Goal: Task Accomplishment & Management: Manage account settings

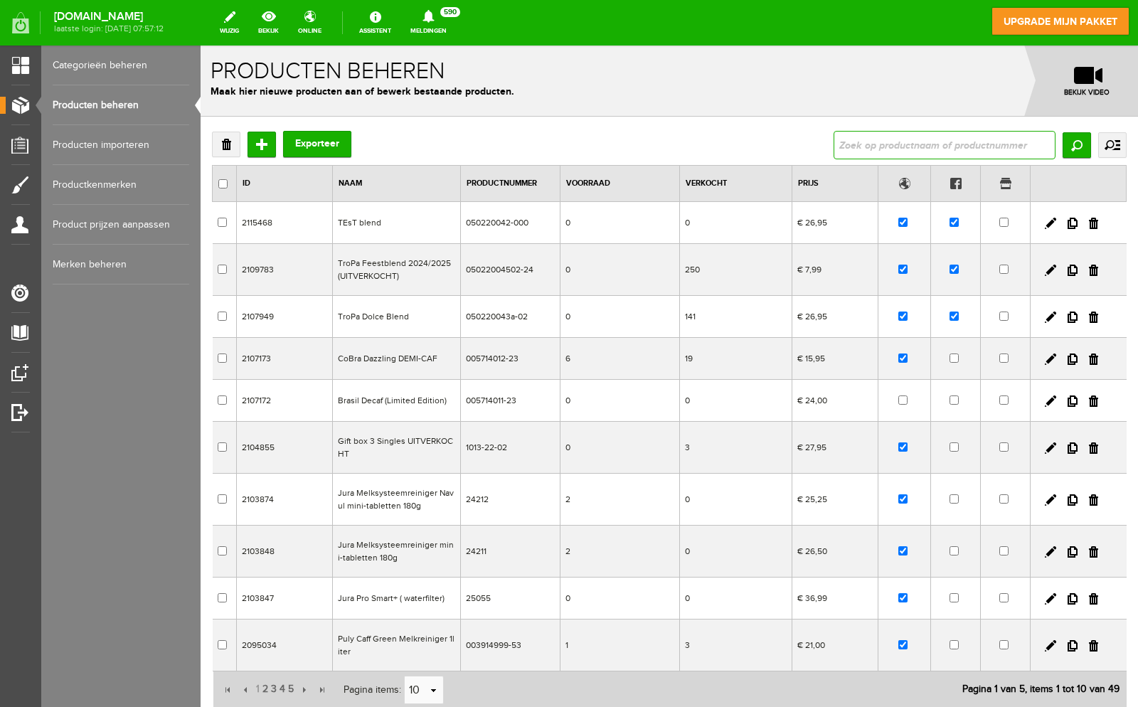
click at [944, 138] on input "text" at bounding box center [945, 145] width 222 height 28
type input "cobra"
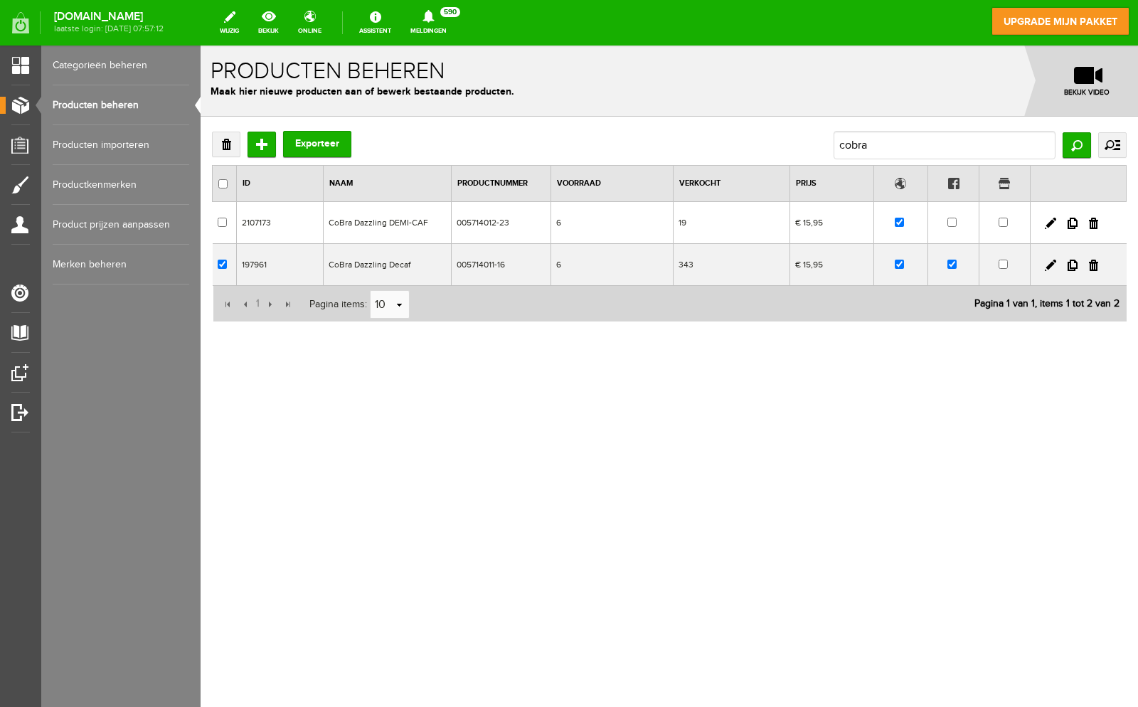
click at [358, 264] on td "CoBra Dazzling Decaf" at bounding box center [388, 265] width 128 height 42
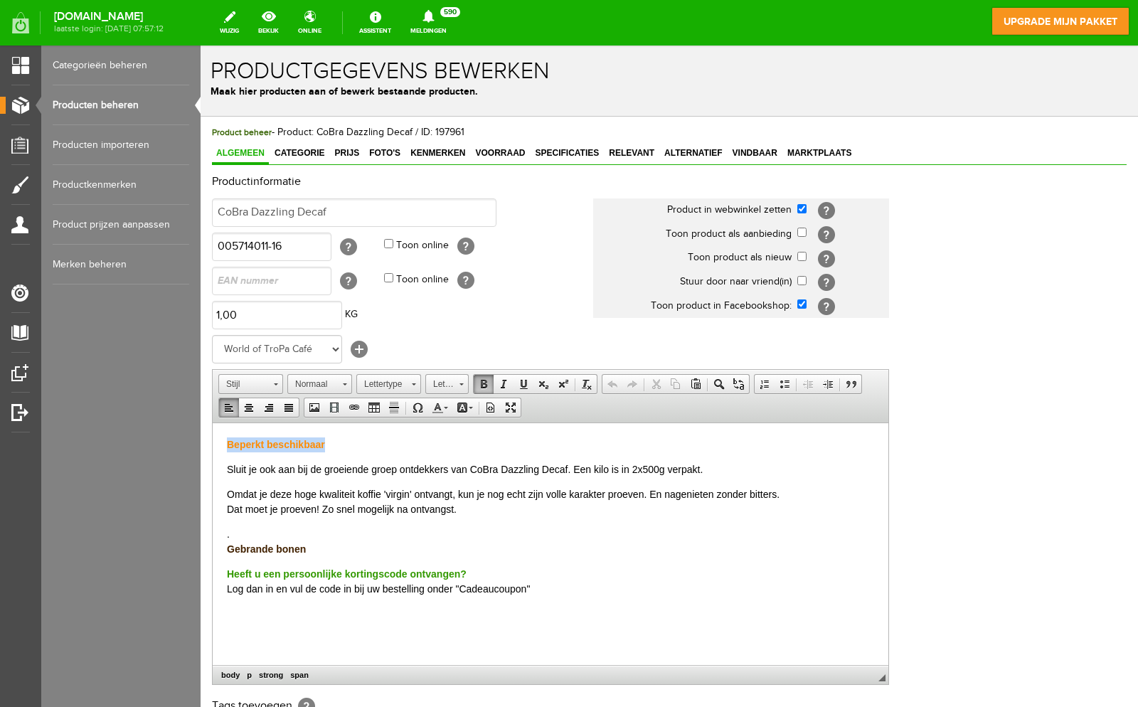
drag, startPoint x: 328, startPoint y: 445, endPoint x: 64, endPoint y: 416, distance: 265.5
click at [213, 422] on html "Beperkt beschikbaar Sluit je ook aan bij de groeiende groep ontdekkers van CoBr…" at bounding box center [551, 516] width 676 height 188
click at [343, 440] on span "Week beschikbaar week 40-41" at bounding box center [298, 443] width 142 height 11
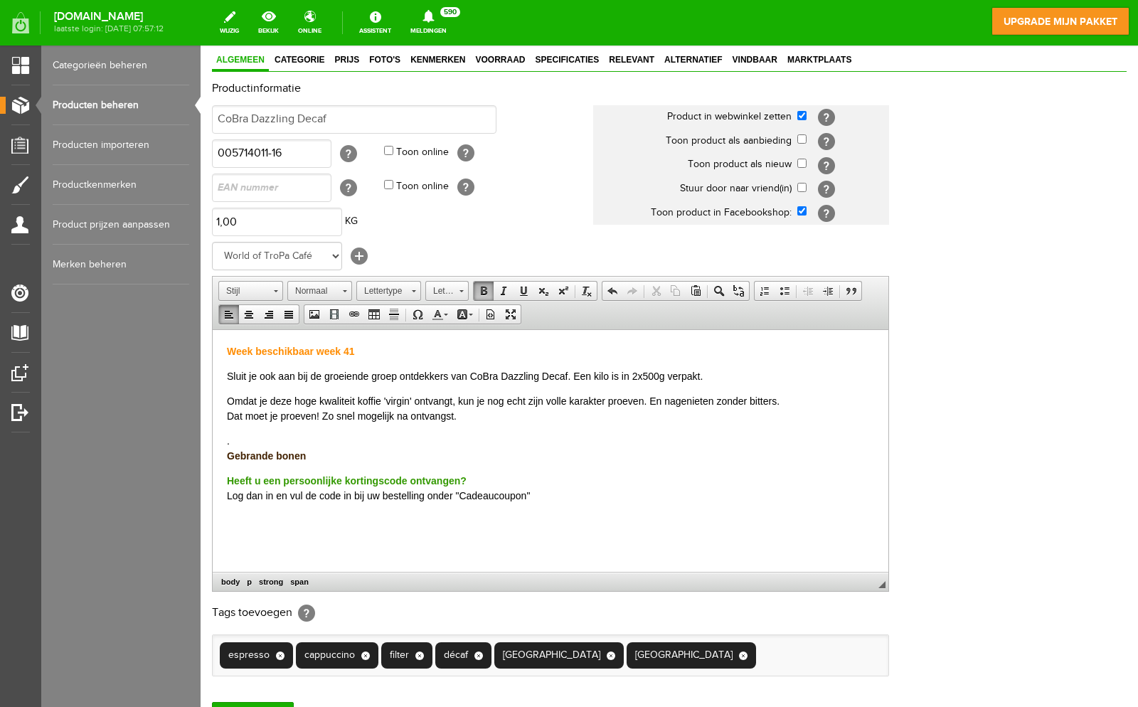
scroll to position [222, 0]
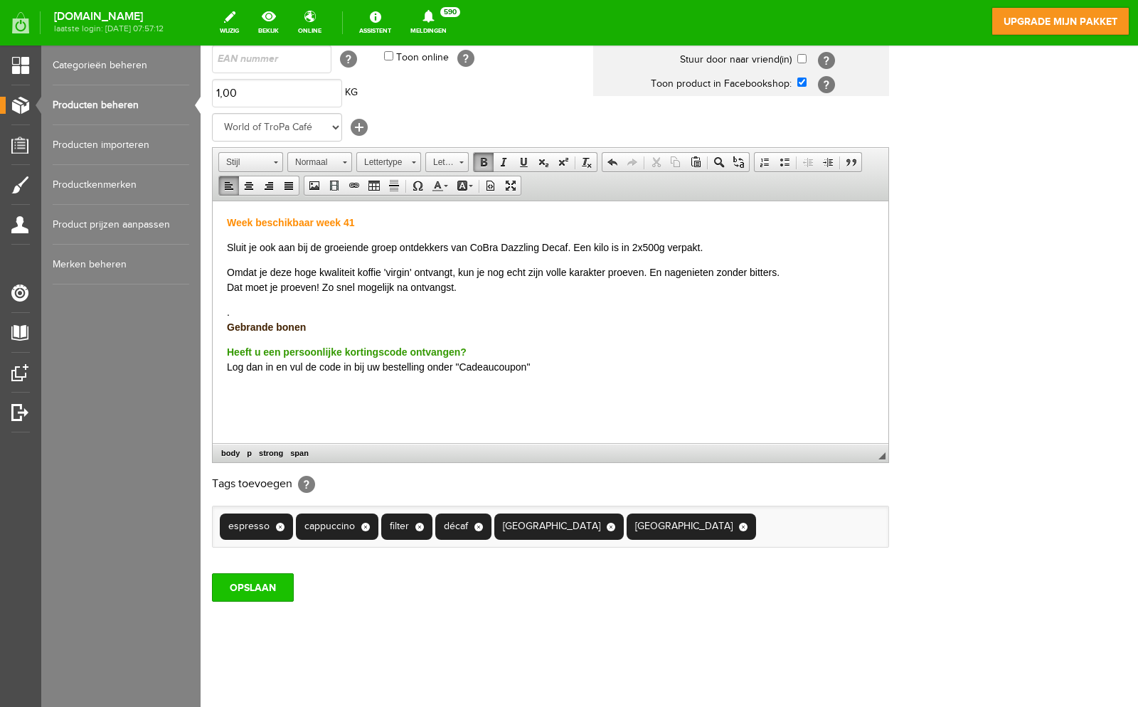
click at [250, 576] on input "OPSLAAN" at bounding box center [253, 587] width 82 height 28
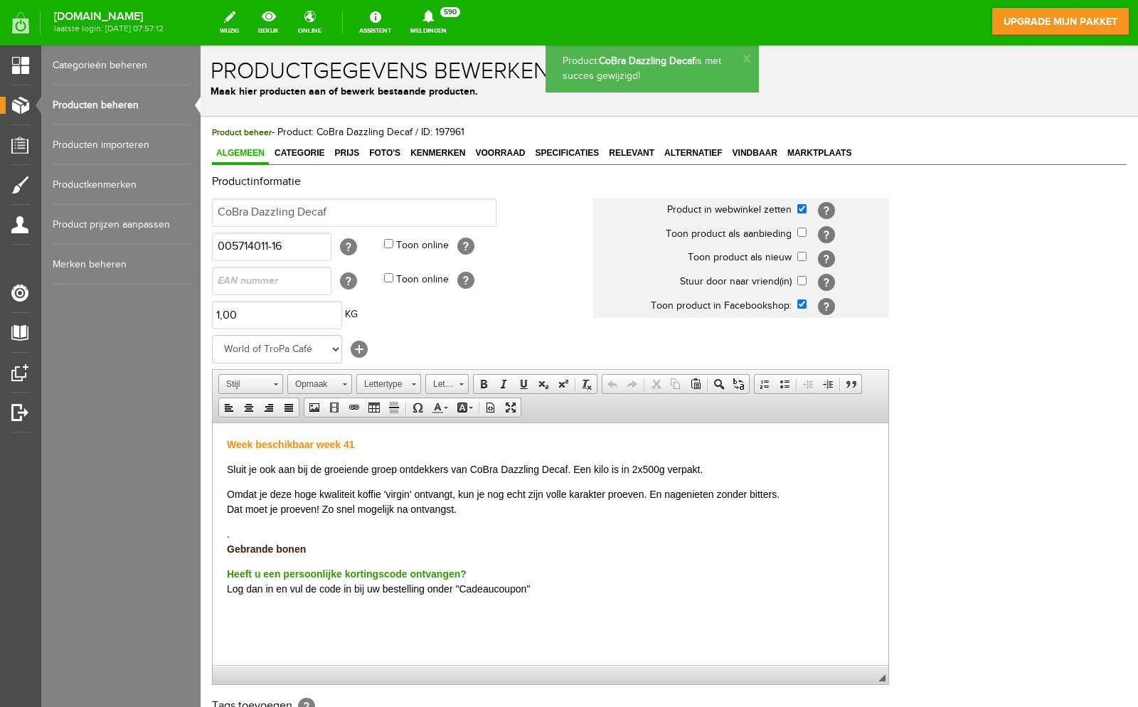
scroll to position [0, 0]
click at [378, 213] on input "CoBra Dazzling Decaf" at bounding box center [354, 212] width 285 height 28
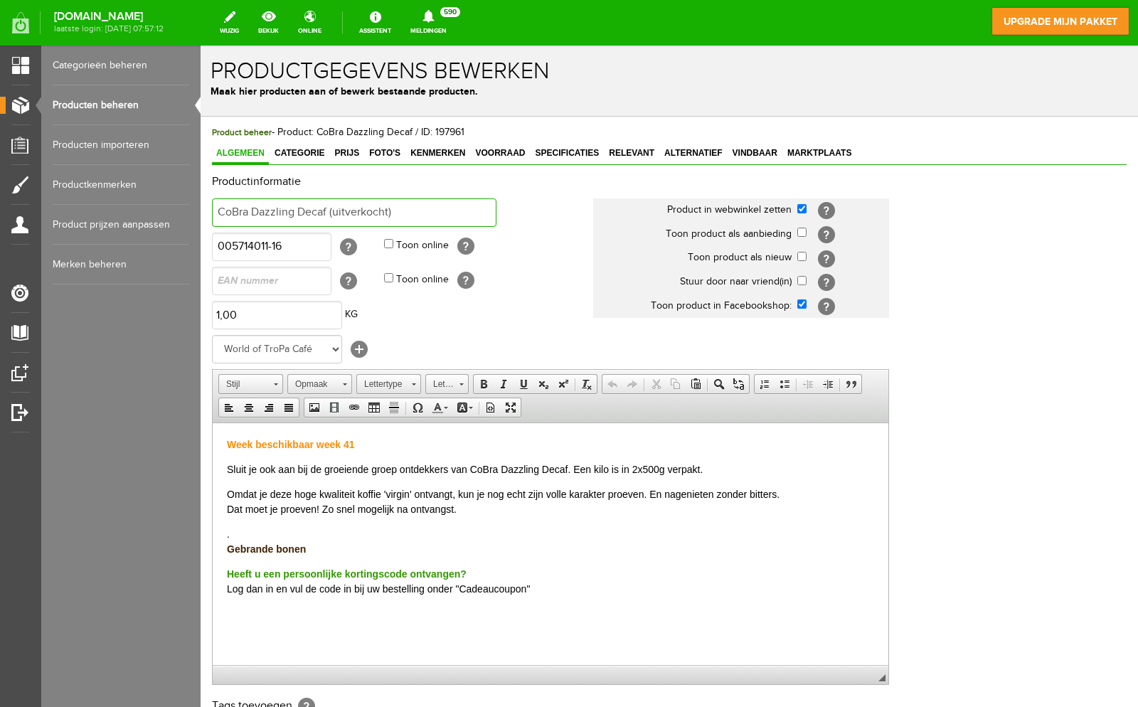
scroll to position [222, 0]
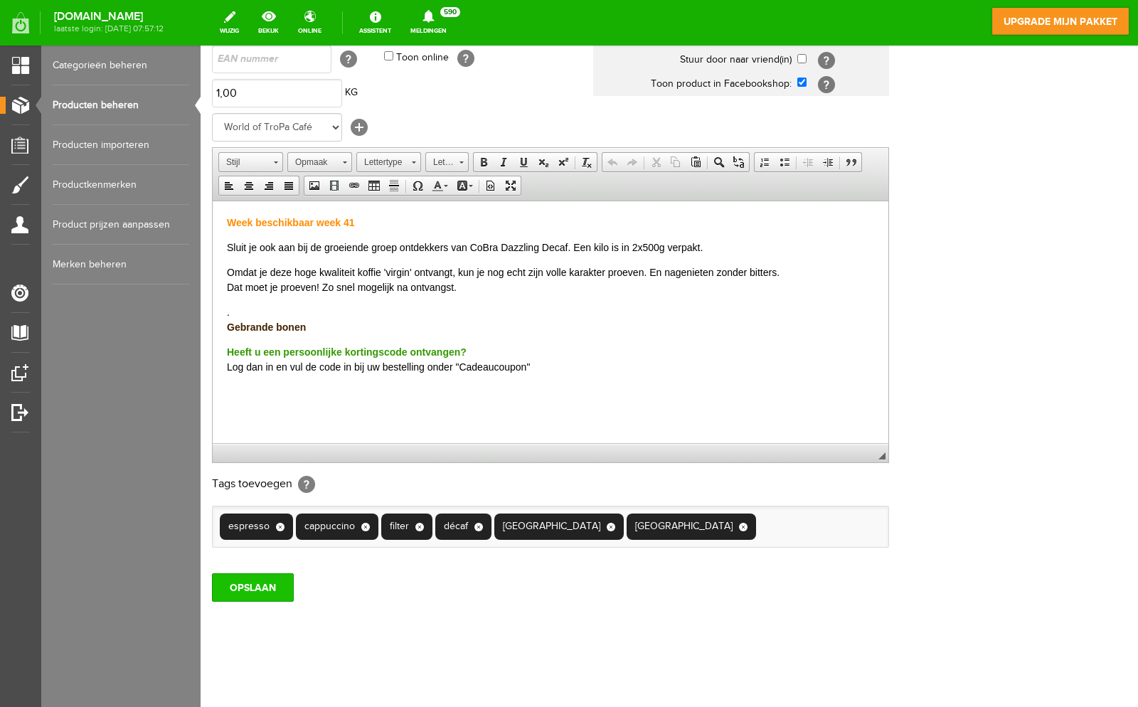
type input "CoBra Dazzling Decaf (uitverkocht)"
click at [252, 582] on input "OPSLAAN" at bounding box center [253, 587] width 82 height 28
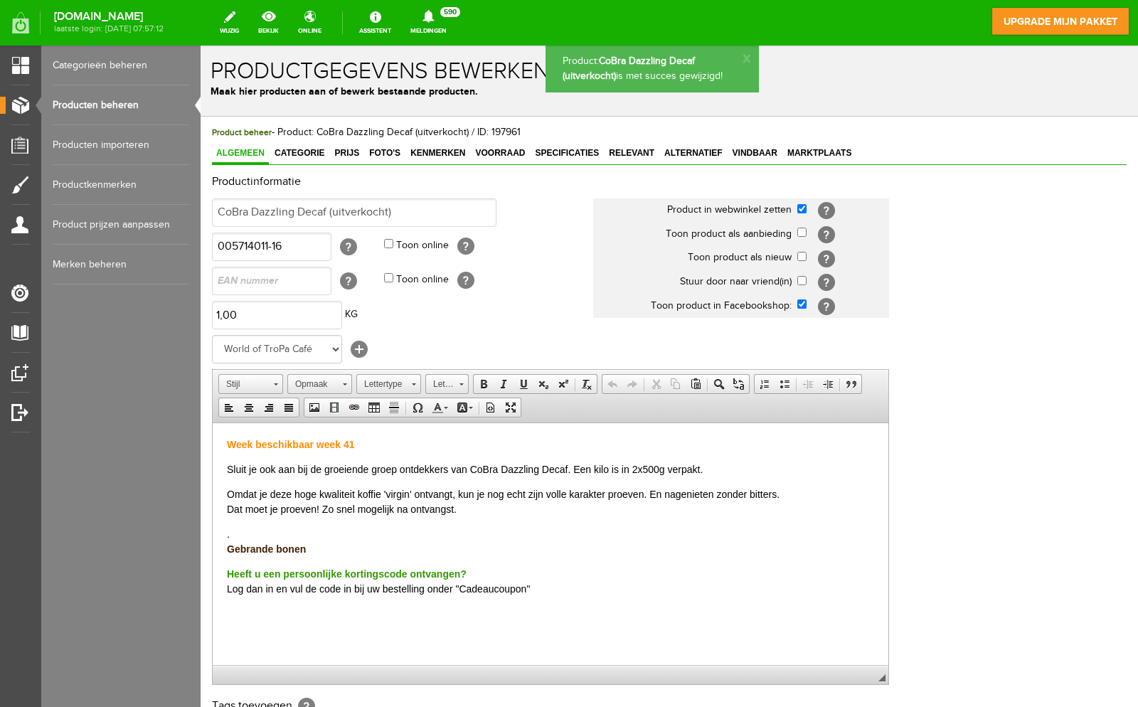
scroll to position [0, 0]
drag, startPoint x: 508, startPoint y: 154, endPoint x: 502, endPoint y: 159, distance: 7.6
click at [509, 155] on span "Voorraad" at bounding box center [500, 153] width 58 height 10
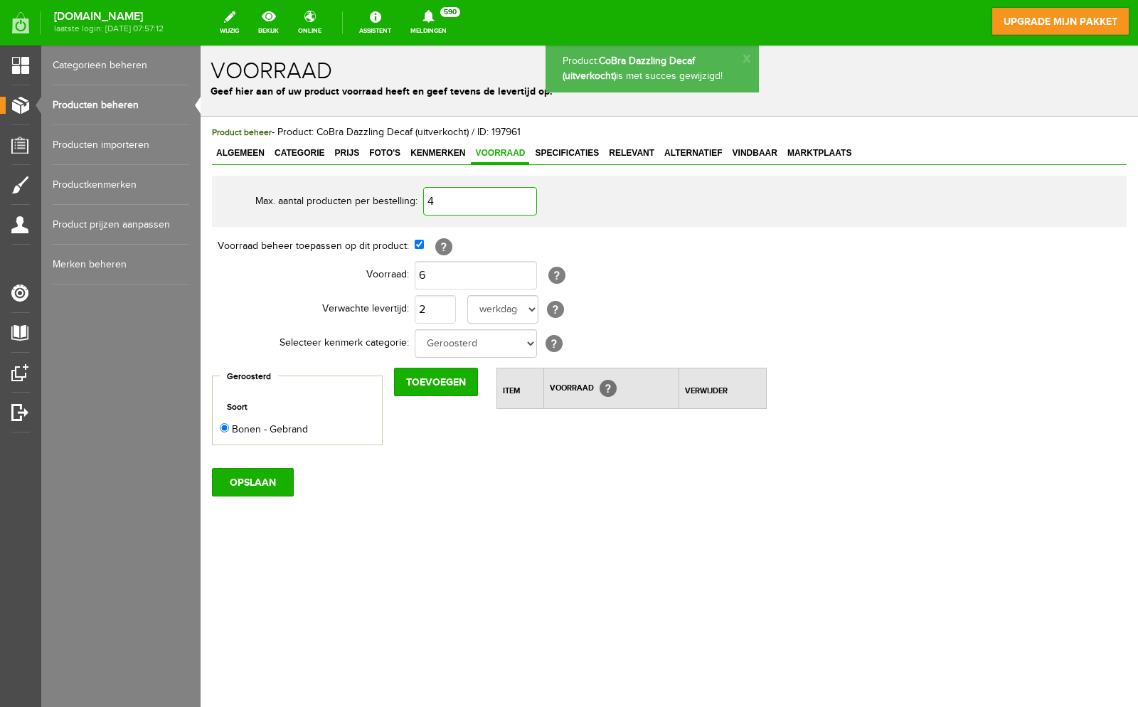
click at [487, 199] on input "4" at bounding box center [480, 201] width 114 height 28
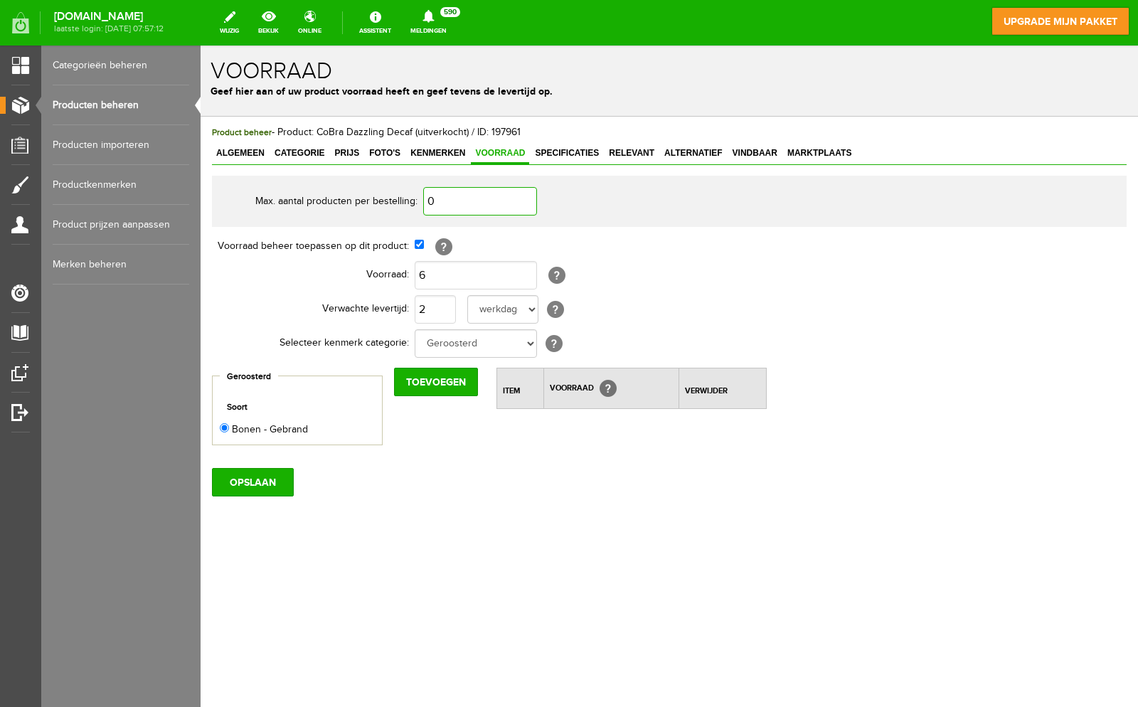
type input "0"
click at [477, 268] on input "6" at bounding box center [476, 275] width 122 height 28
type input "0"
click at [280, 483] on input "OPSLAAN" at bounding box center [253, 482] width 82 height 28
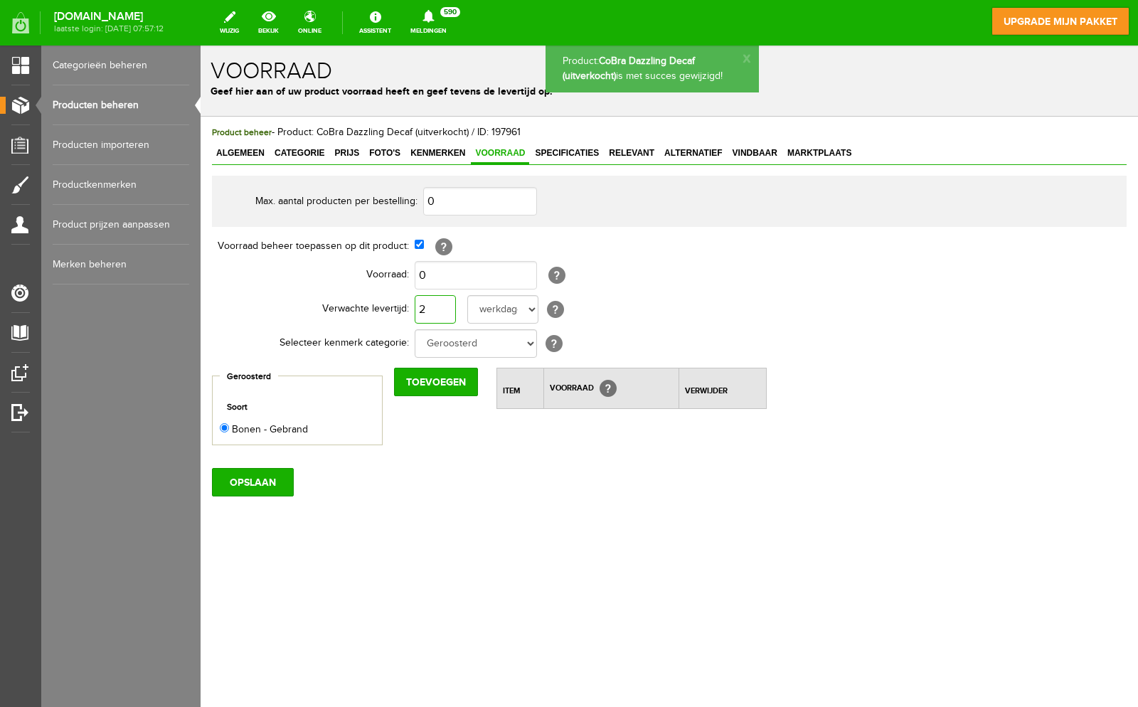
click at [447, 302] on input "2" at bounding box center [435, 309] width 41 height 28
type input "10"
click at [277, 484] on input "OPSLAAN" at bounding box center [253, 482] width 82 height 28
click at [682, 153] on span "Alternatief" at bounding box center [693, 153] width 67 height 10
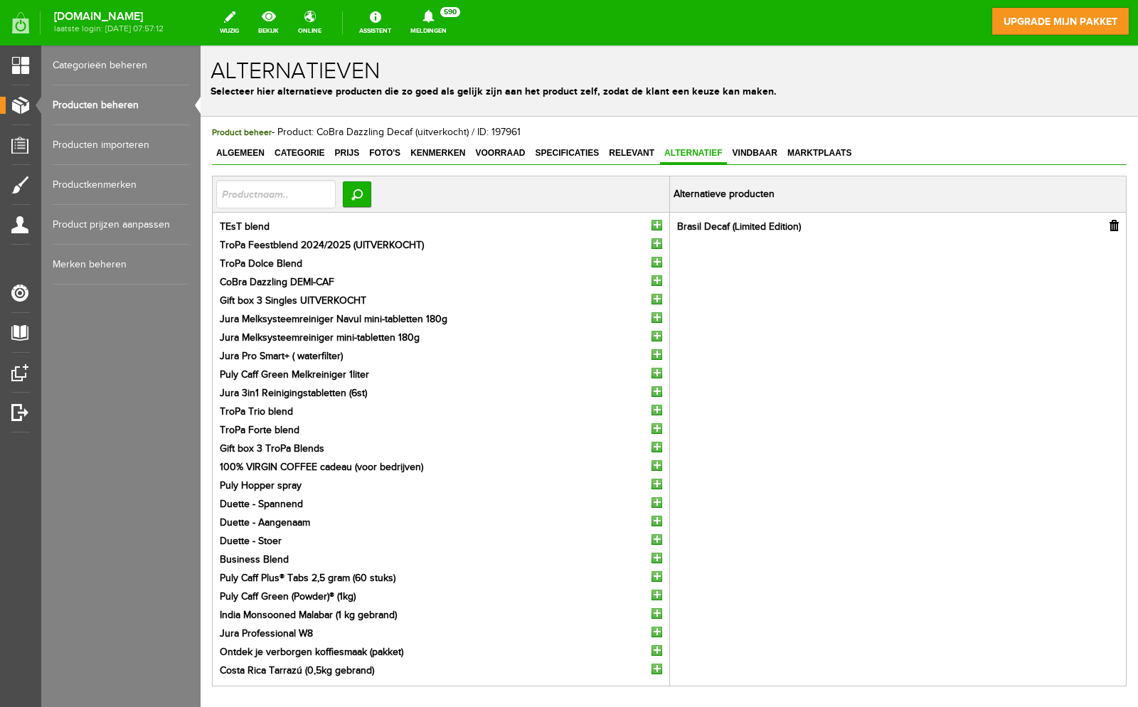
click at [1110, 225] on input "button" at bounding box center [1114, 225] width 9 height 11
click at [299, 191] on input "text" at bounding box center [275, 194] width 119 height 28
type input "demi"
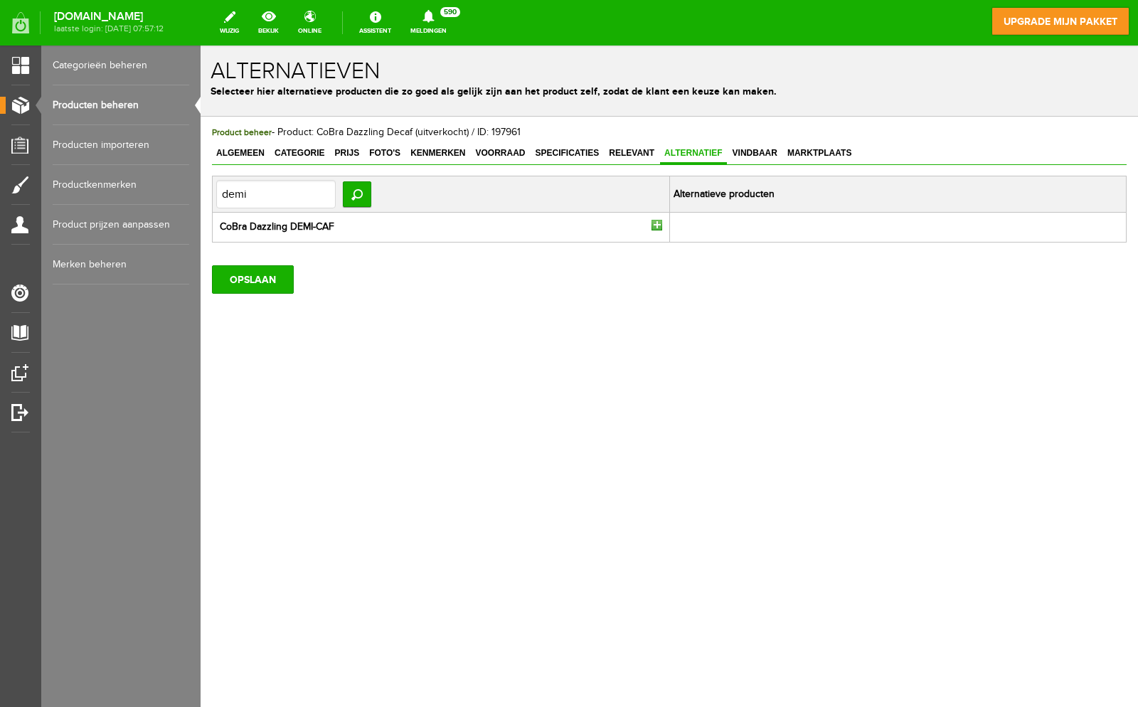
click at [298, 228] on strong "CoBra Dazzling DEMI-CAF" at bounding box center [277, 226] width 115 height 11
click at [275, 223] on strong "CoBra Dazzling DEMI-CAF" at bounding box center [277, 226] width 115 height 11
click at [649, 223] on li "CoBra Dazzling DEMI-CAF" at bounding box center [441, 227] width 442 height 15
click at [654, 224] on input "button" at bounding box center [657, 225] width 11 height 11
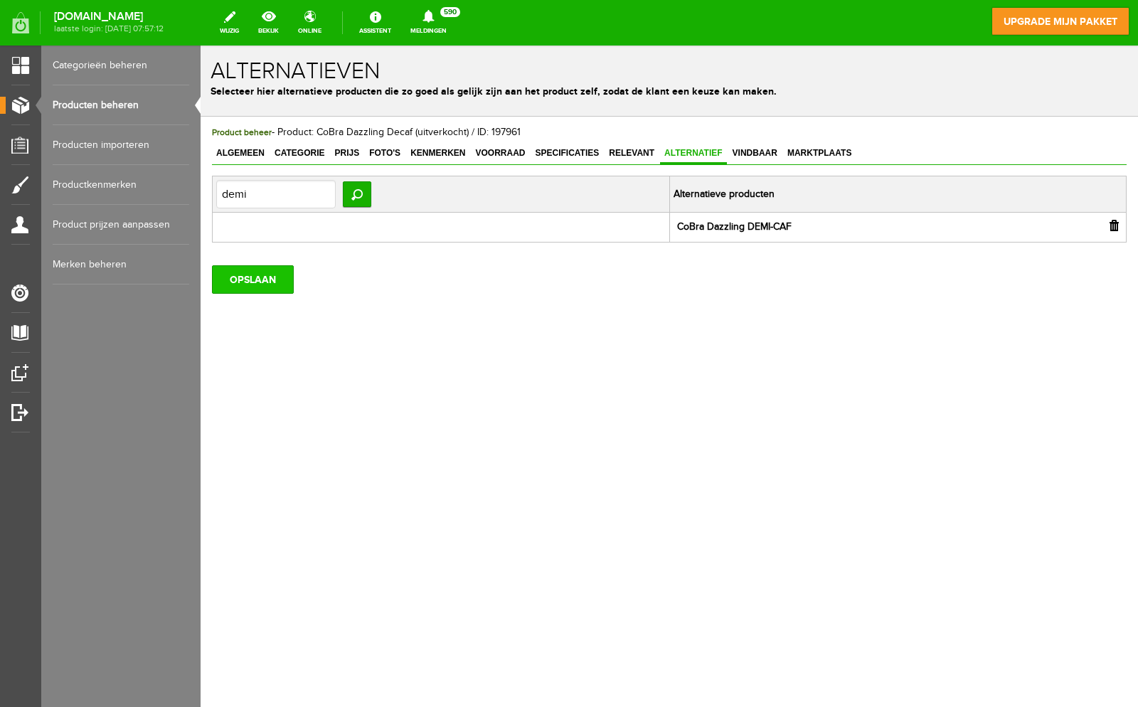
click at [243, 281] on input "OPSLAAN" at bounding box center [253, 279] width 82 height 28
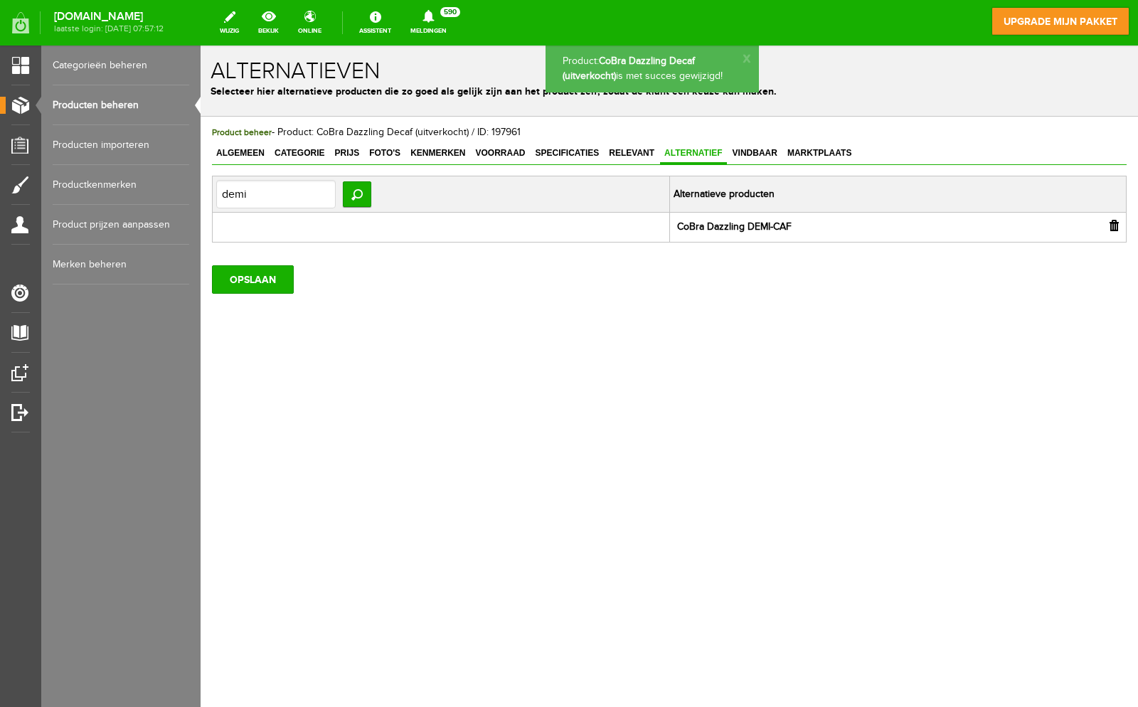
drag, startPoint x: 100, startPoint y: 104, endPoint x: 499, endPoint y: 139, distance: 400.5
click at [100, 105] on link "Producten beheren" at bounding box center [121, 105] width 137 height 40
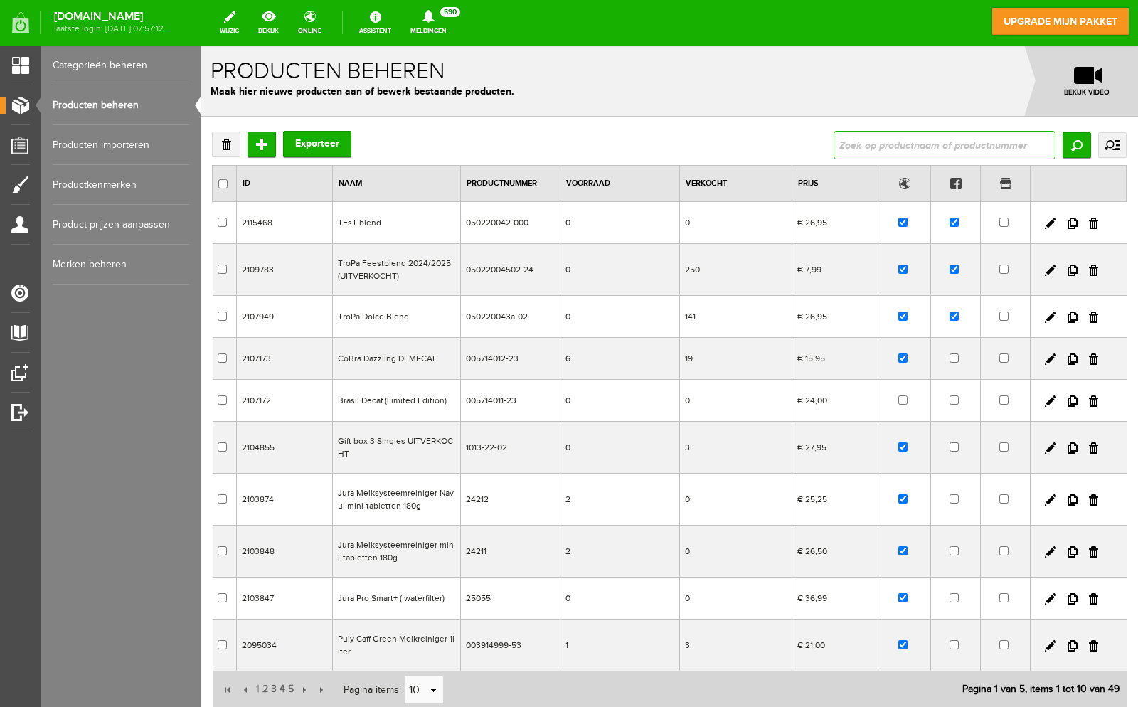
click at [873, 144] on input "text" at bounding box center [945, 145] width 222 height 28
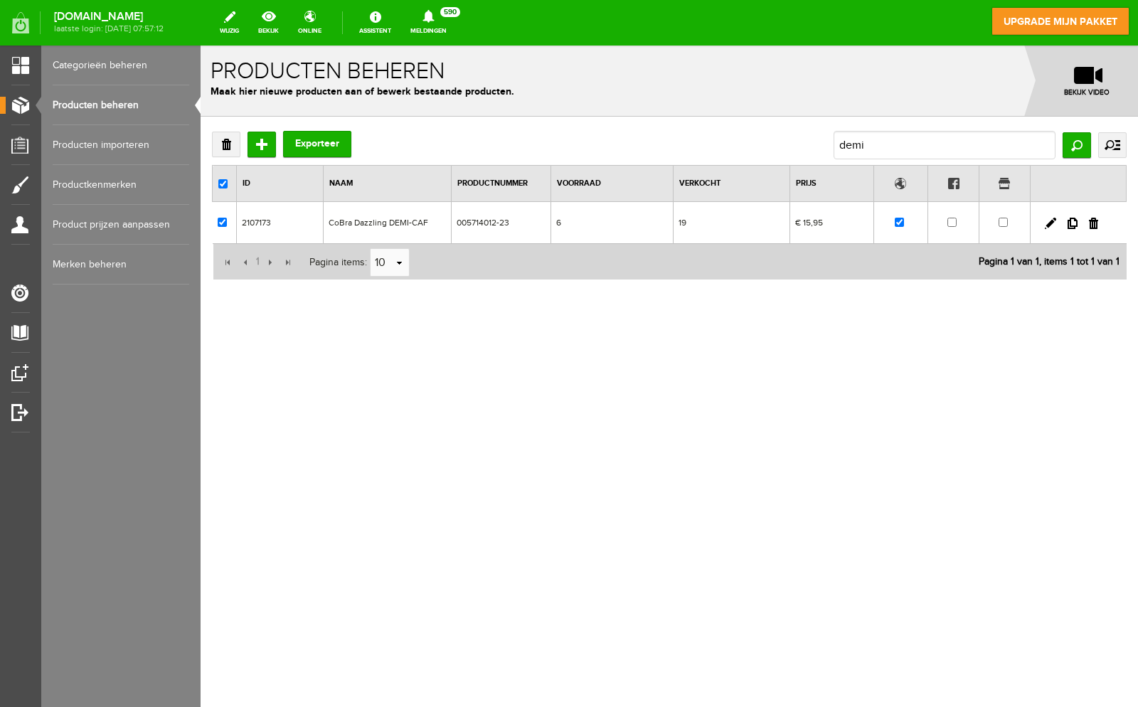
click at [438, 224] on td "CoBra Dazzling DEMI-CAF" at bounding box center [388, 223] width 128 height 42
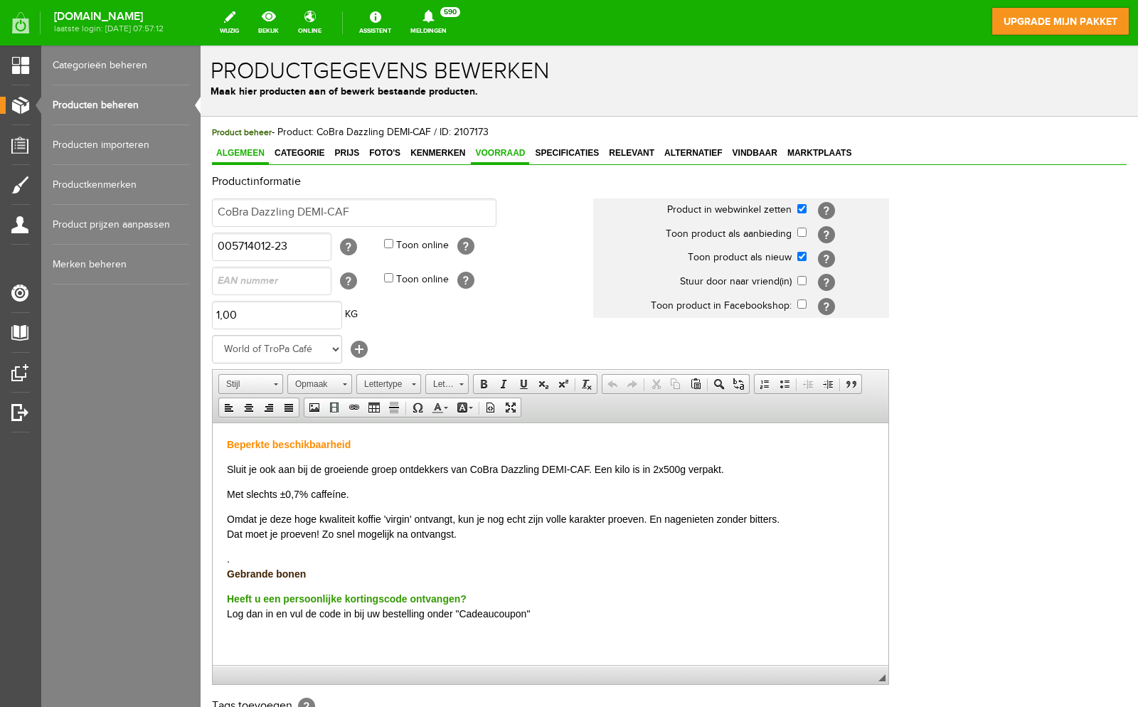
click at [517, 154] on span "Voorraad" at bounding box center [500, 153] width 58 height 10
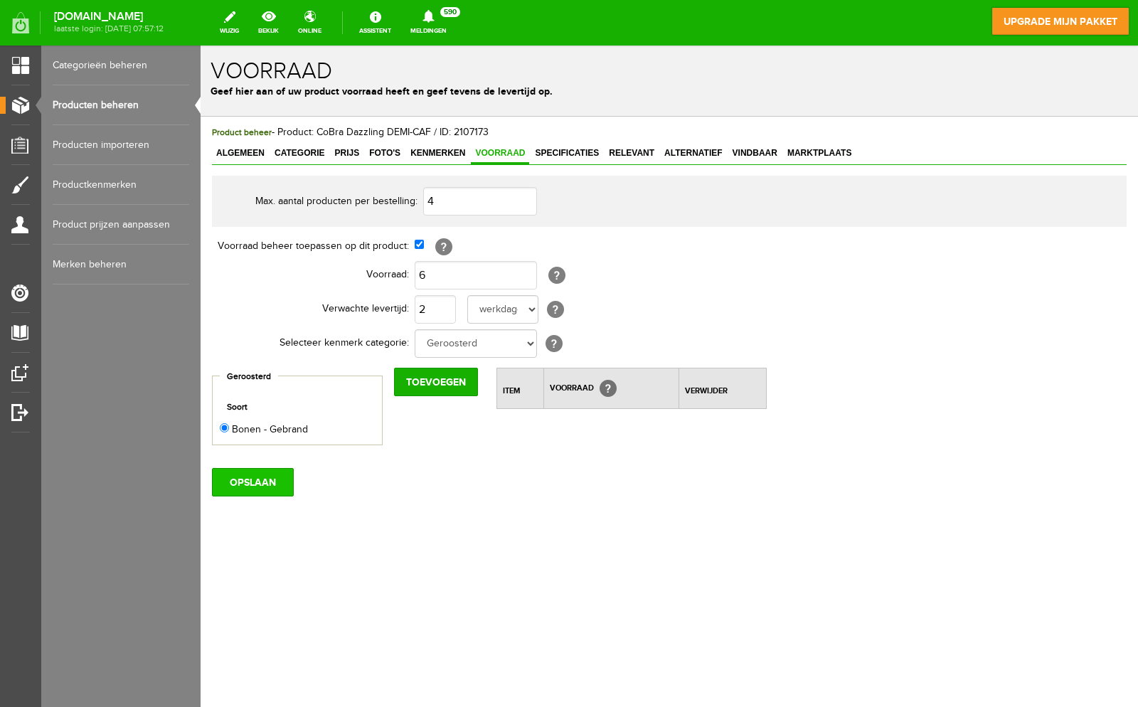
click at [246, 491] on input "OPSLAAN" at bounding box center [253, 482] width 82 height 28
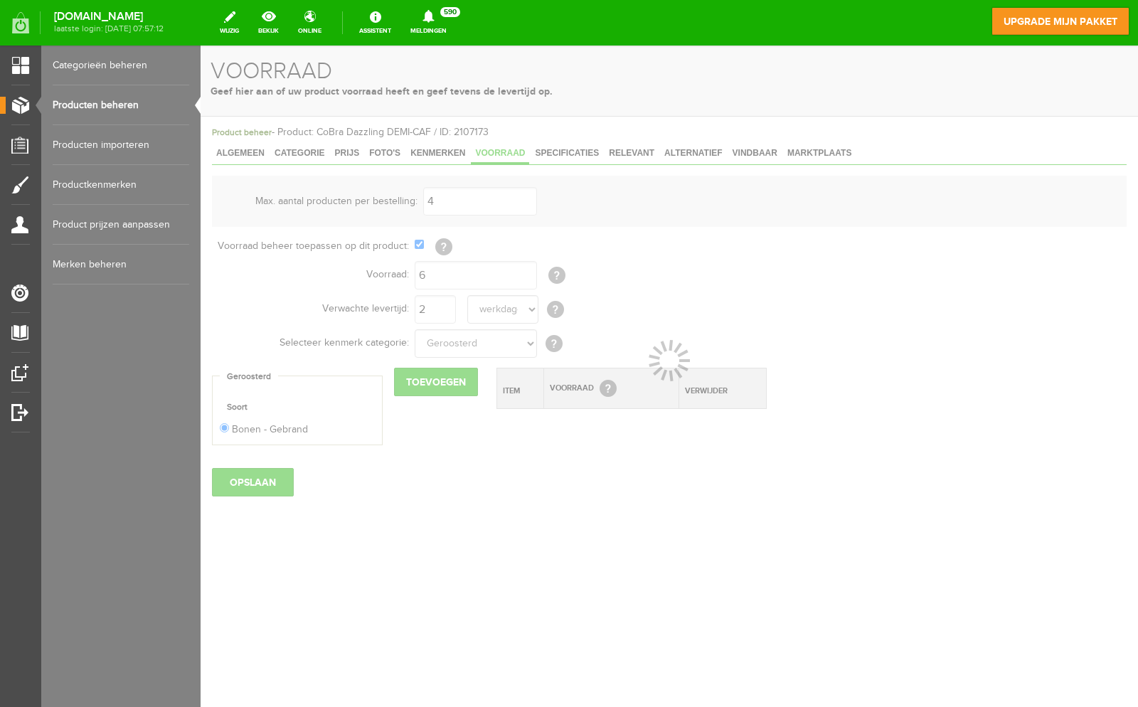
click at [127, 114] on link "Producten beheren" at bounding box center [121, 105] width 137 height 40
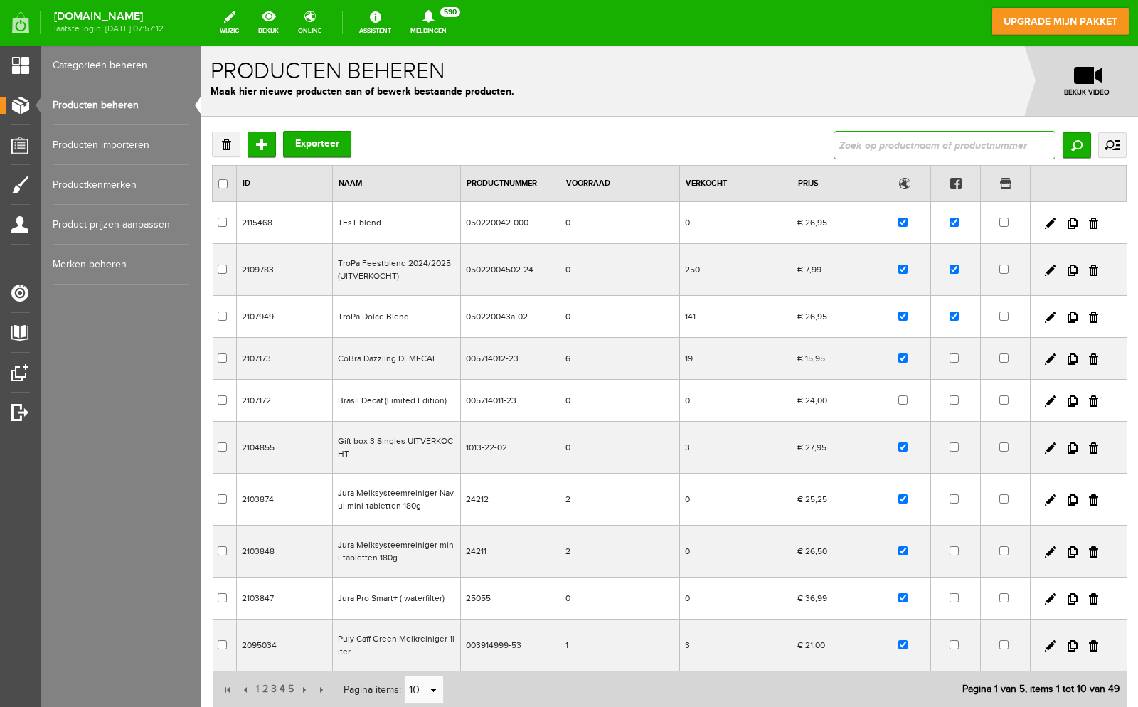
drag, startPoint x: 981, startPoint y: 154, endPoint x: 969, endPoint y: 153, distance: 11.5
click at [980, 154] on input "text" at bounding box center [945, 145] width 222 height 28
type input "demi"
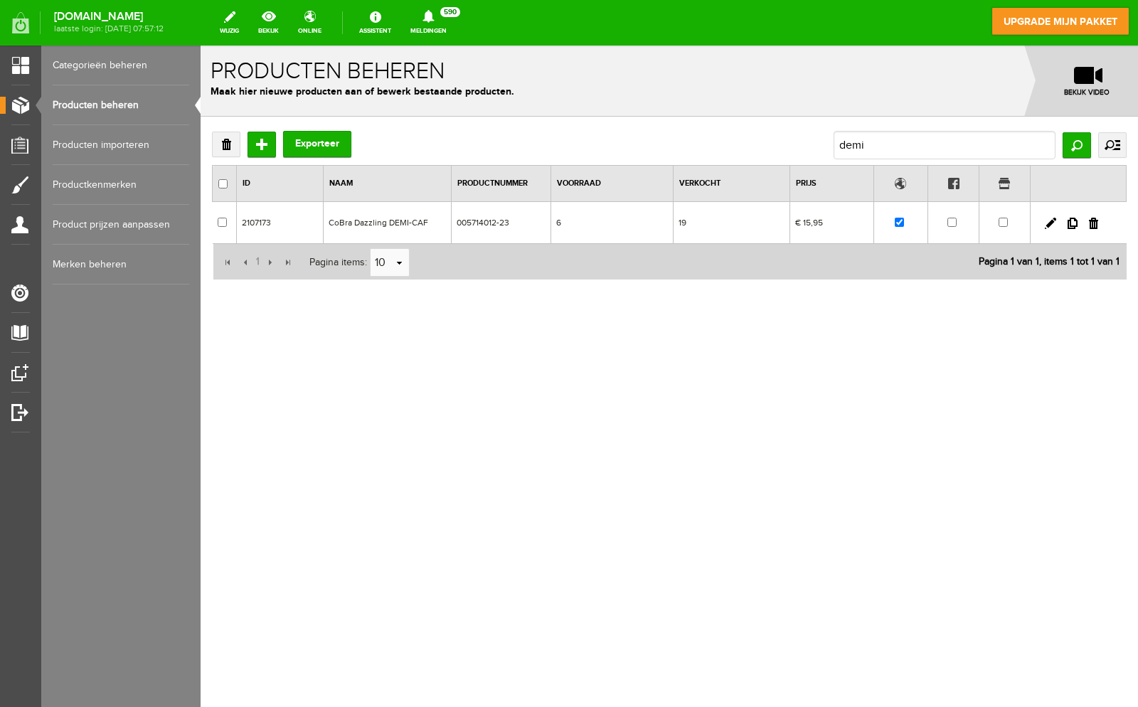
click at [397, 226] on td "CoBra Dazzling DEMI-CAF" at bounding box center [388, 223] width 128 height 42
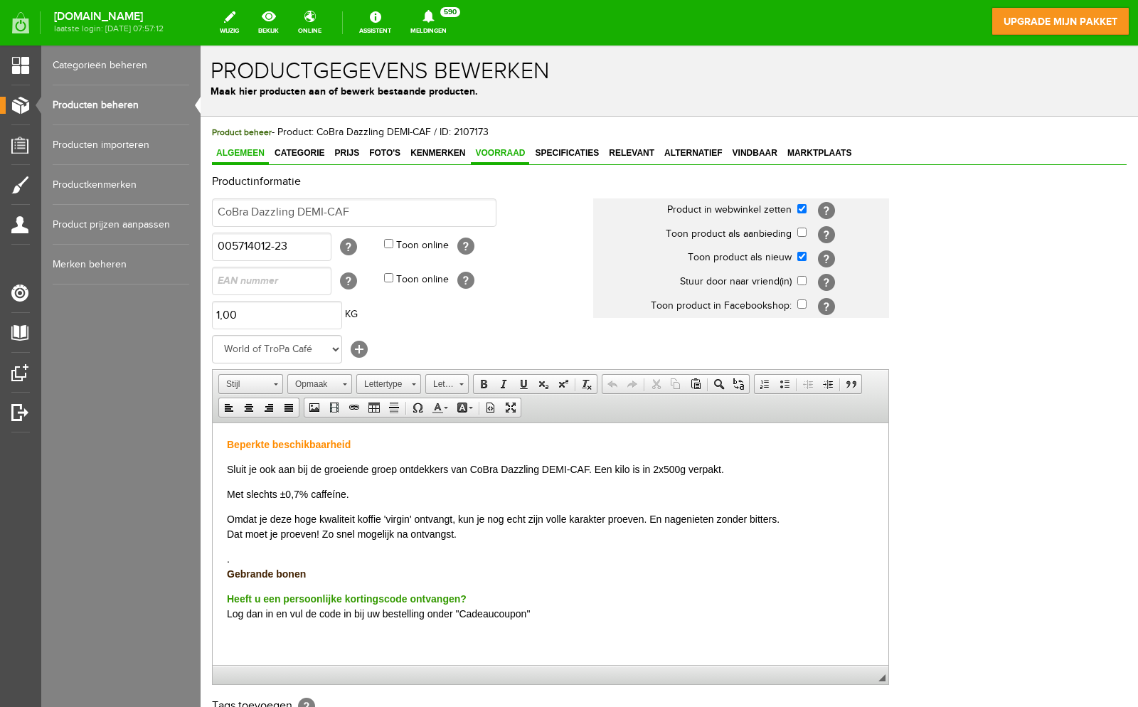
click at [504, 158] on span "Voorraad" at bounding box center [500, 153] width 58 height 10
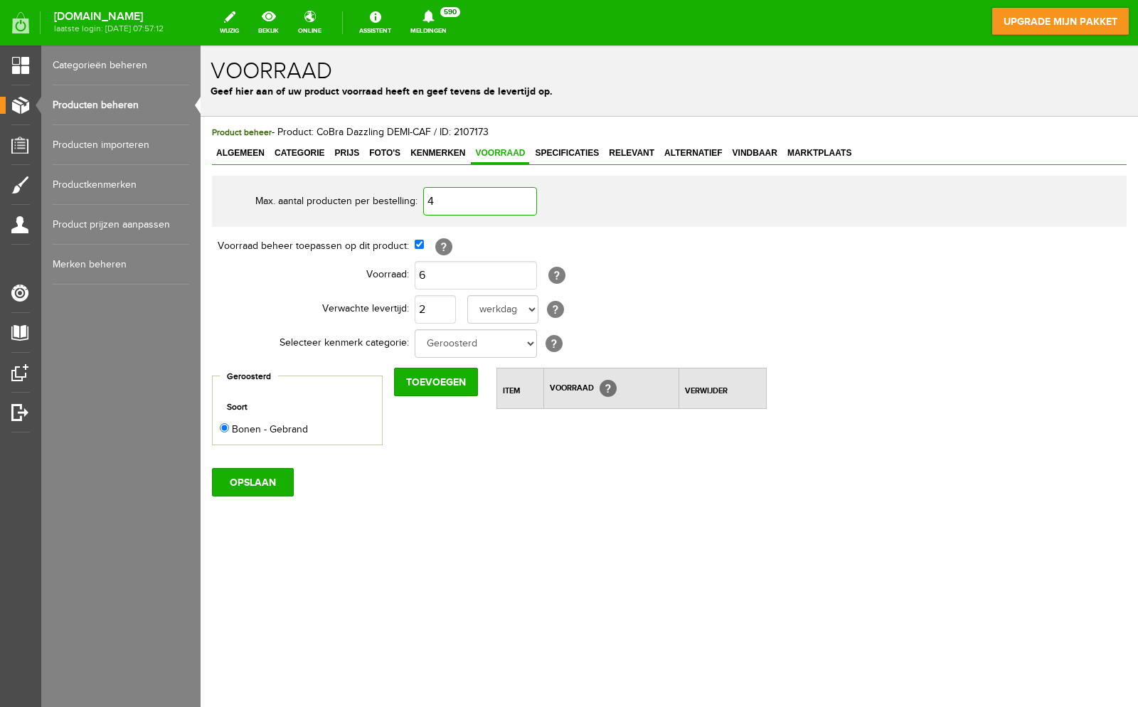
click at [465, 203] on input "4" at bounding box center [480, 201] width 114 height 28
type input "2"
click at [452, 273] on input "6" at bounding box center [476, 275] width 122 height 28
type input "4"
click at [270, 480] on input "OPSLAAN" at bounding box center [253, 482] width 82 height 28
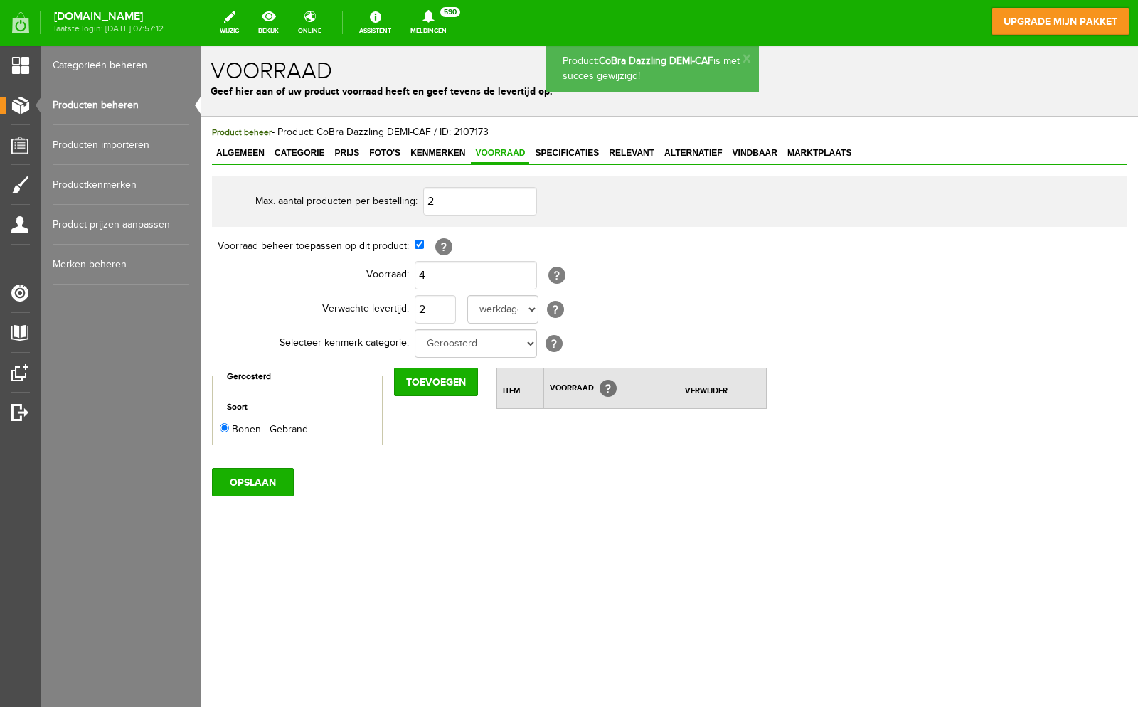
click at [127, 102] on link "Producten beheren" at bounding box center [121, 105] width 137 height 40
